Goal: Information Seeking & Learning: Learn about a topic

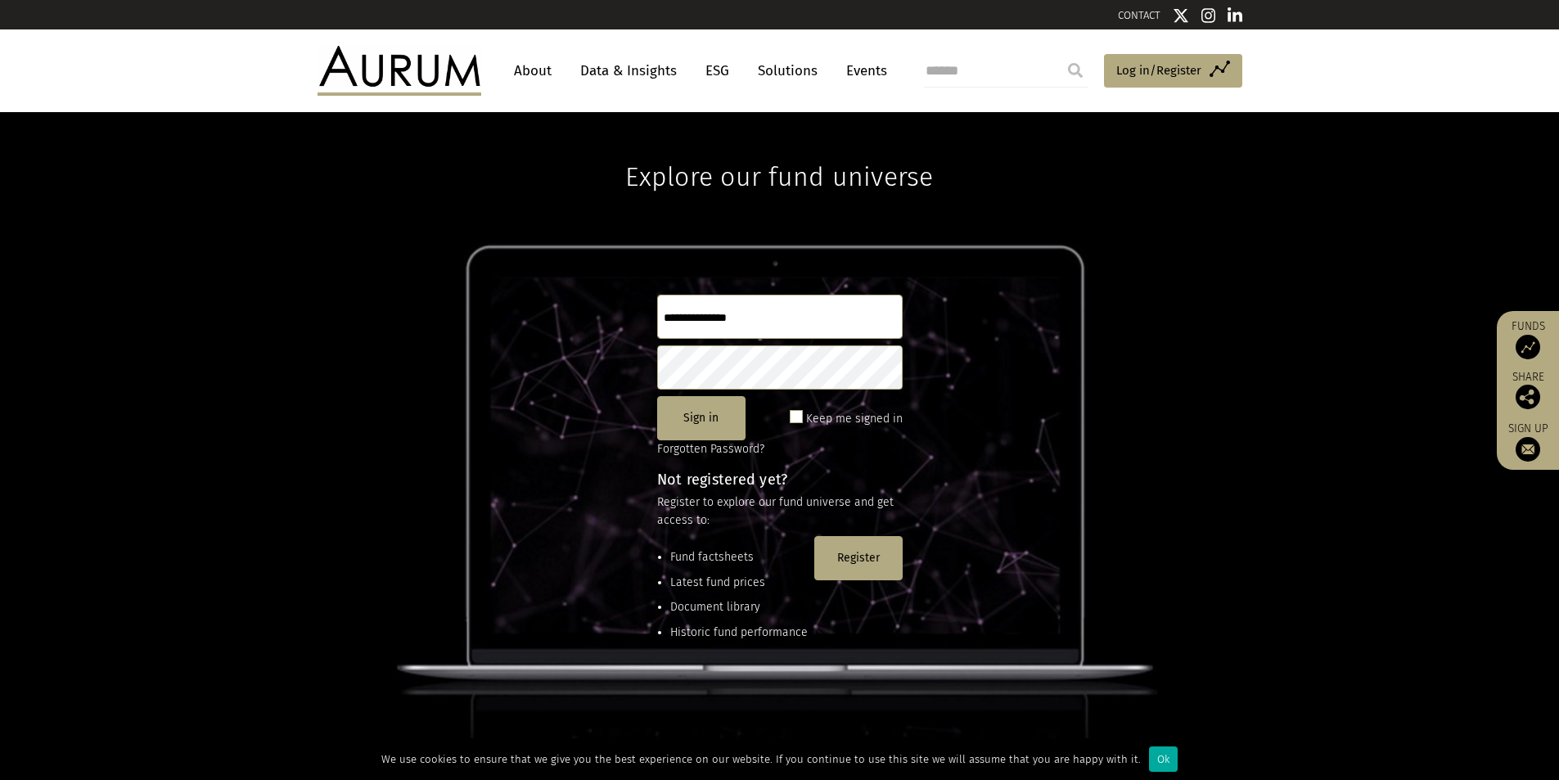
click at [182, 400] on div "Explore our fund universe Sign in Keep me signed in Forgotten Password? Not reg…" at bounding box center [779, 446] width 1559 height 669
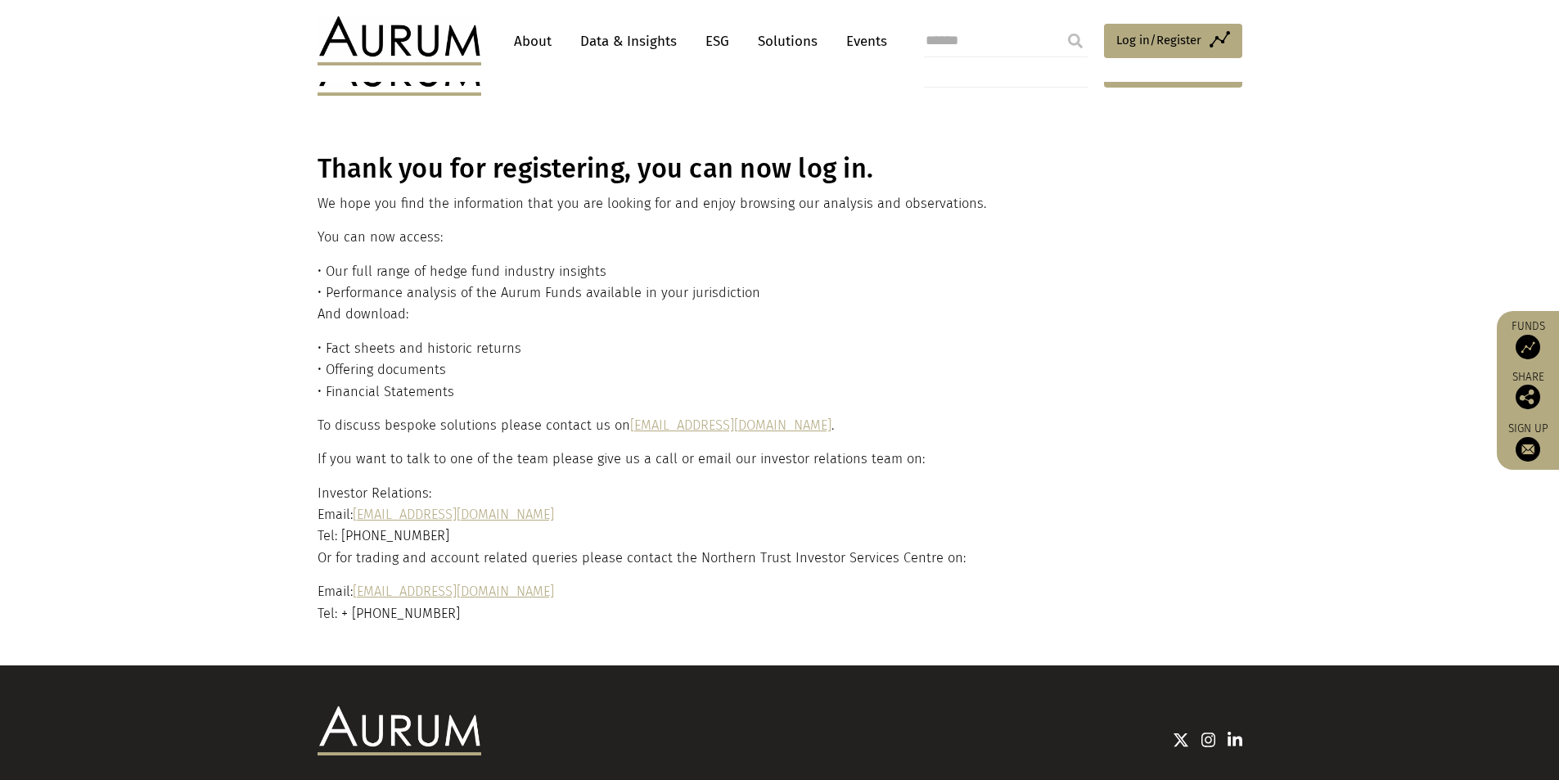
scroll to position [108, 0]
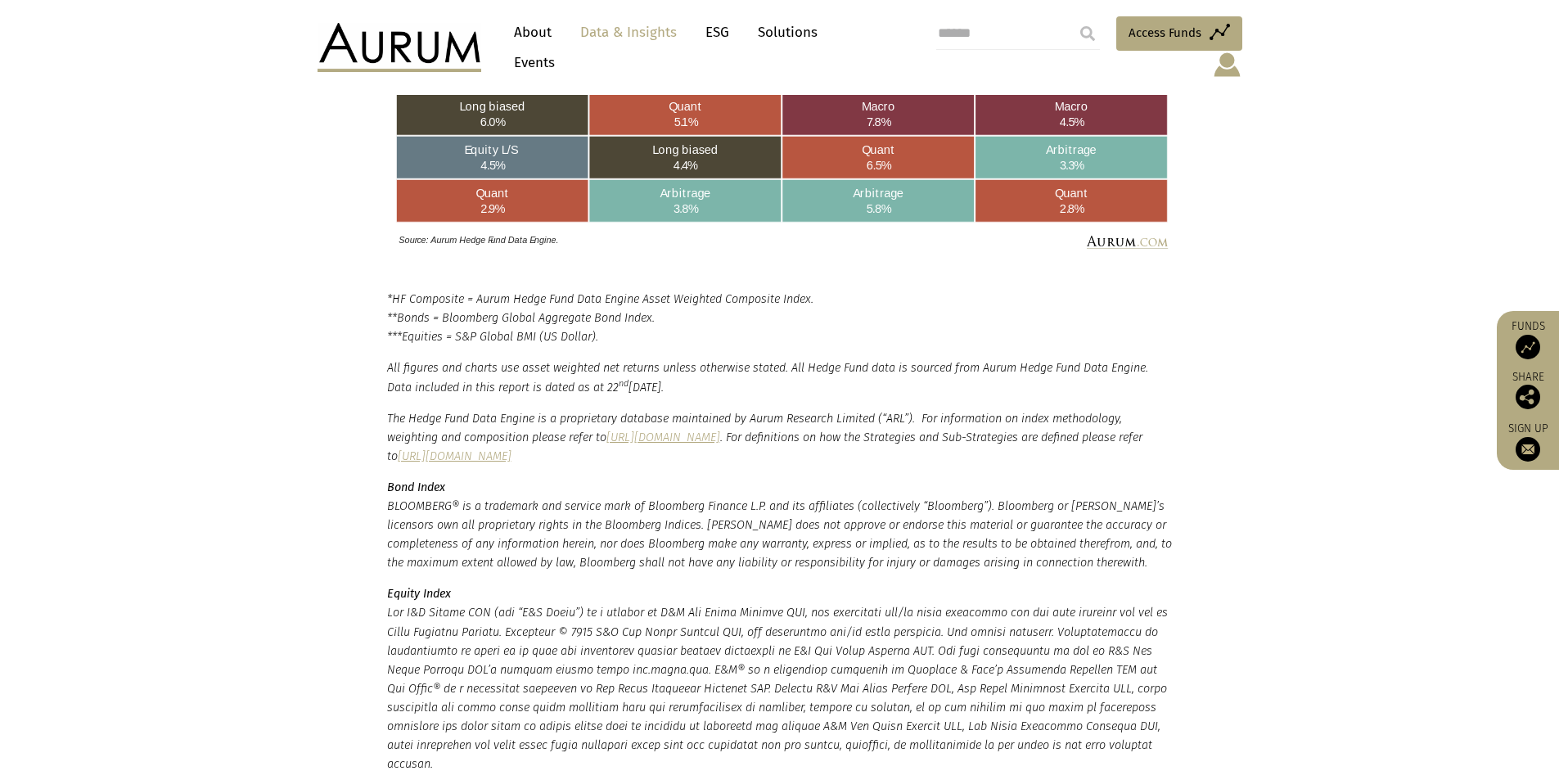
scroll to position [2946, 0]
